Goal: Find contact information: Find contact information

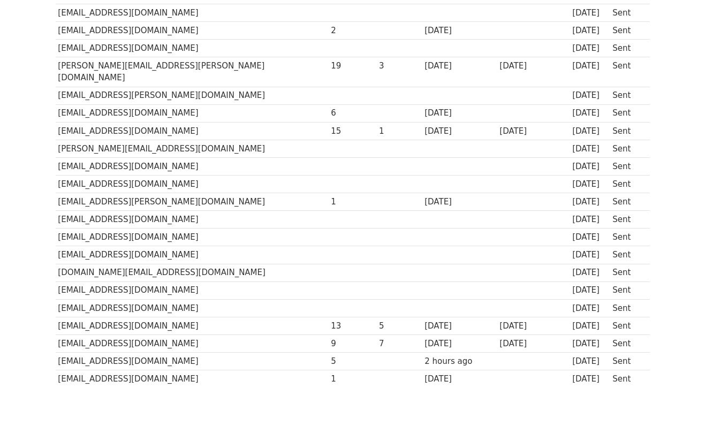
scroll to position [382, 0]
drag, startPoint x: 162, startPoint y: 336, endPoint x: 95, endPoint y: 339, distance: 67.5
click at [95, 352] on td "[EMAIL_ADDRESS][DOMAIN_NAME]" at bounding box center [192, 361] width 273 height 18
copy td "[DOMAIN_NAME]"
click at [422, 281] on td at bounding box center [459, 290] width 75 height 18
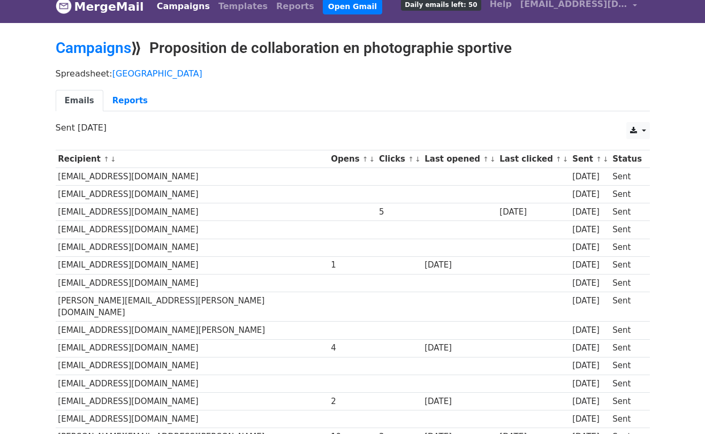
scroll to position [0, 0]
